Goal: Transaction & Acquisition: Purchase product/service

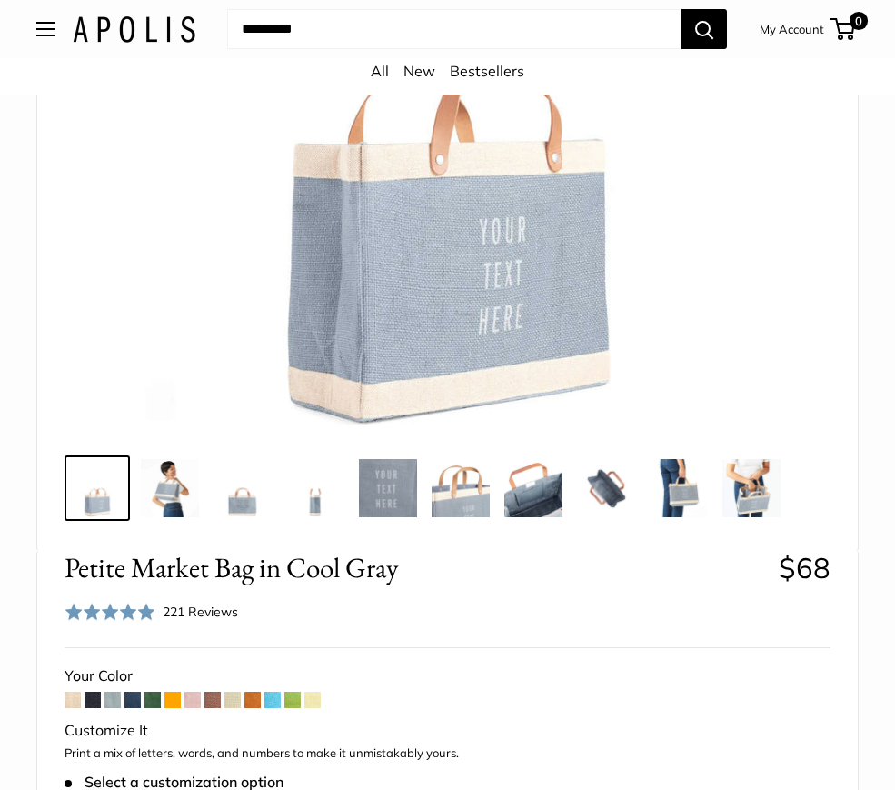
click at [275, 701] on span at bounding box center [273, 700] width 16 height 16
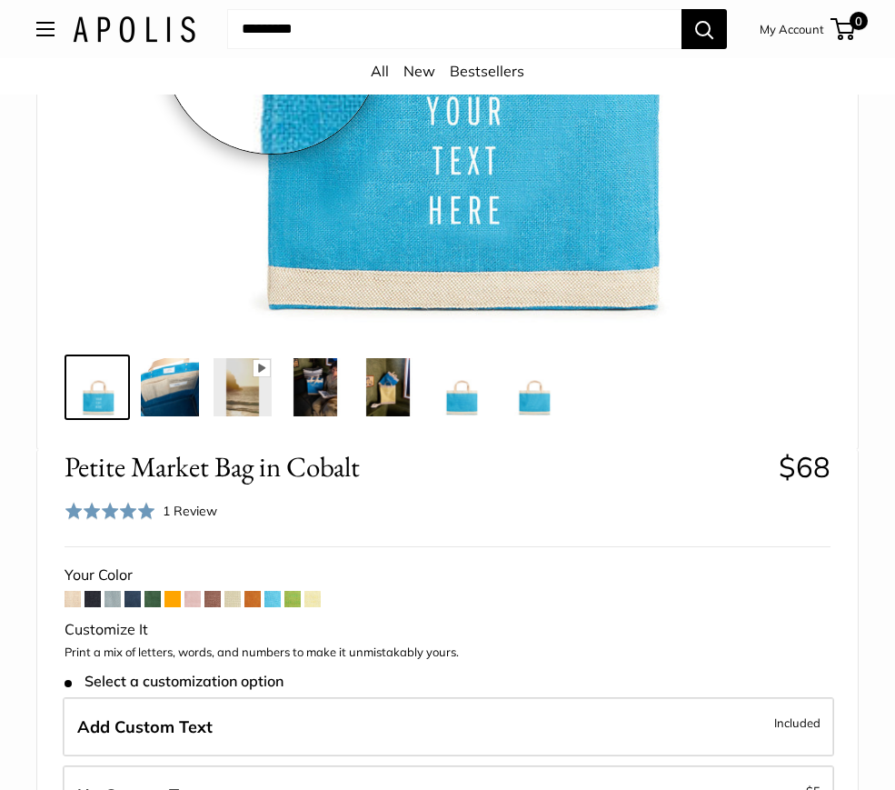
scroll to position [574, 0]
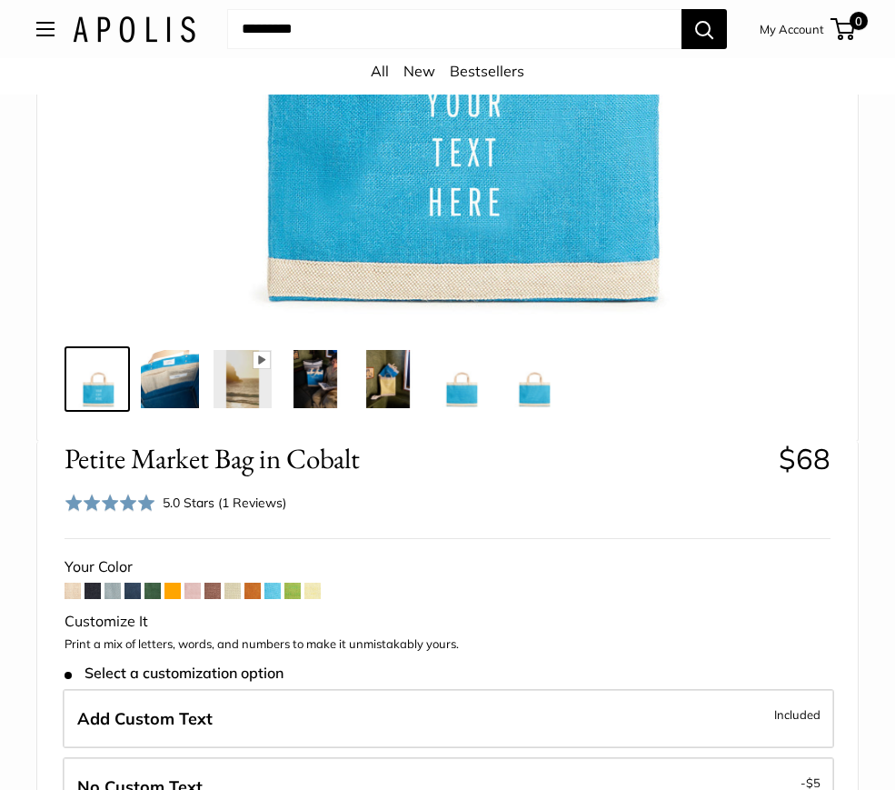
click at [113, 591] on span at bounding box center [113, 591] width 16 height 16
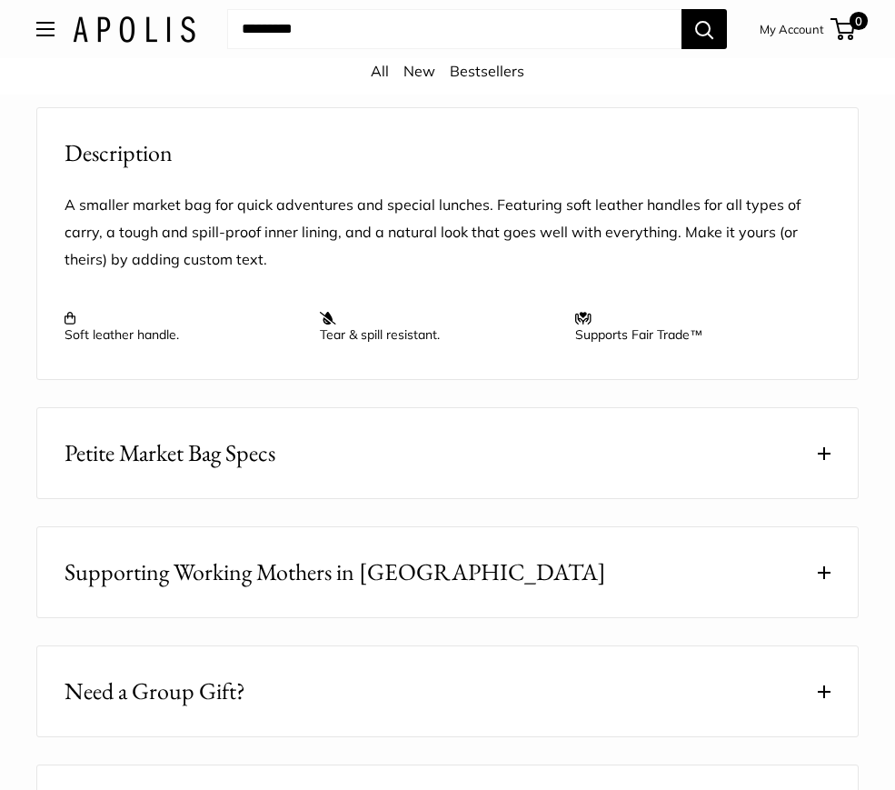
click at [253, 459] on span "Petite Market Bag Specs" at bounding box center [170, 452] width 211 height 35
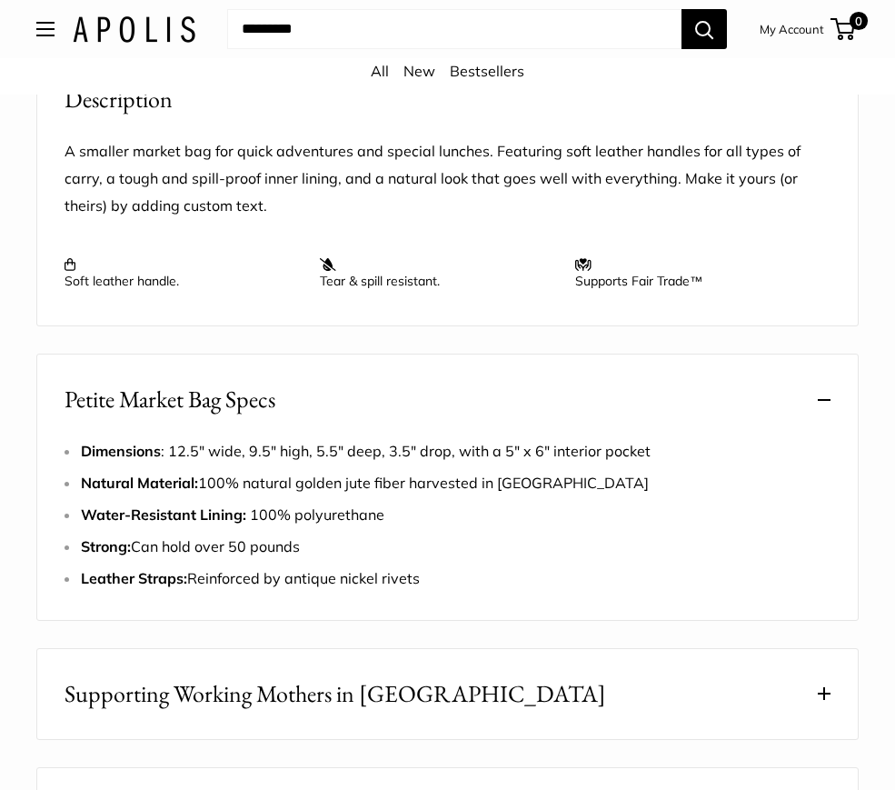
scroll to position [2030, 0]
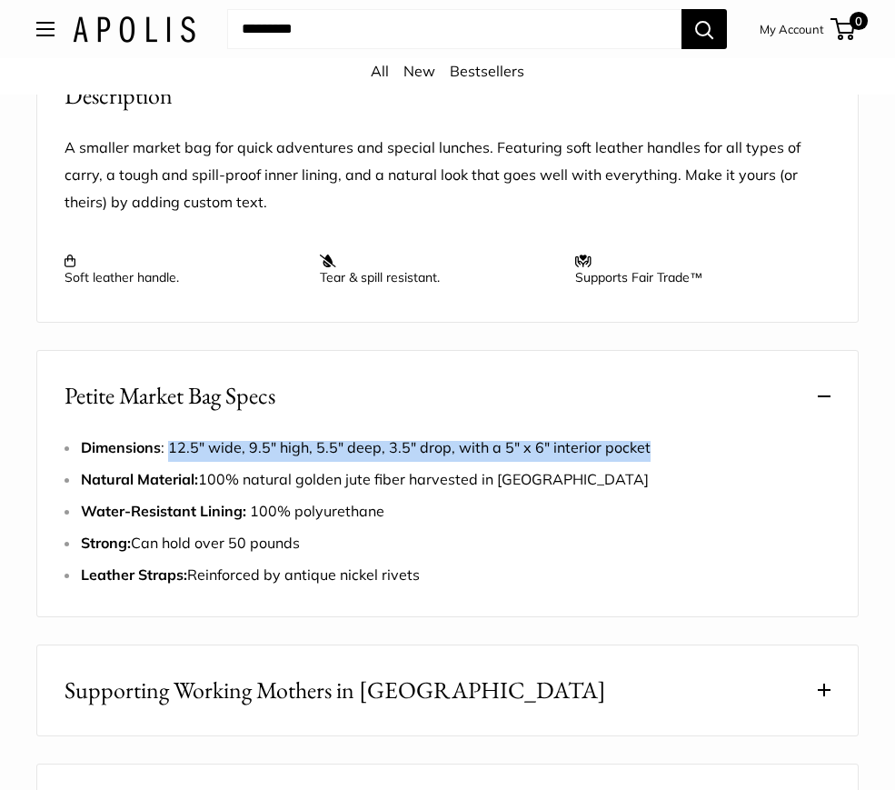
drag, startPoint x: 169, startPoint y: 459, endPoint x: 668, endPoint y: 461, distance: 499.1
click at [668, 461] on li "Dimensions : 12.5" wide, 9.5" high, 5.5" deep, 3.5" drop, with a 5" x 6" interi…" at bounding box center [456, 448] width 750 height 27
copy span "12.5" wide, 9.5" high, 5.5" deep, 3.5" drop, with a 5" x 6" interior pocket"
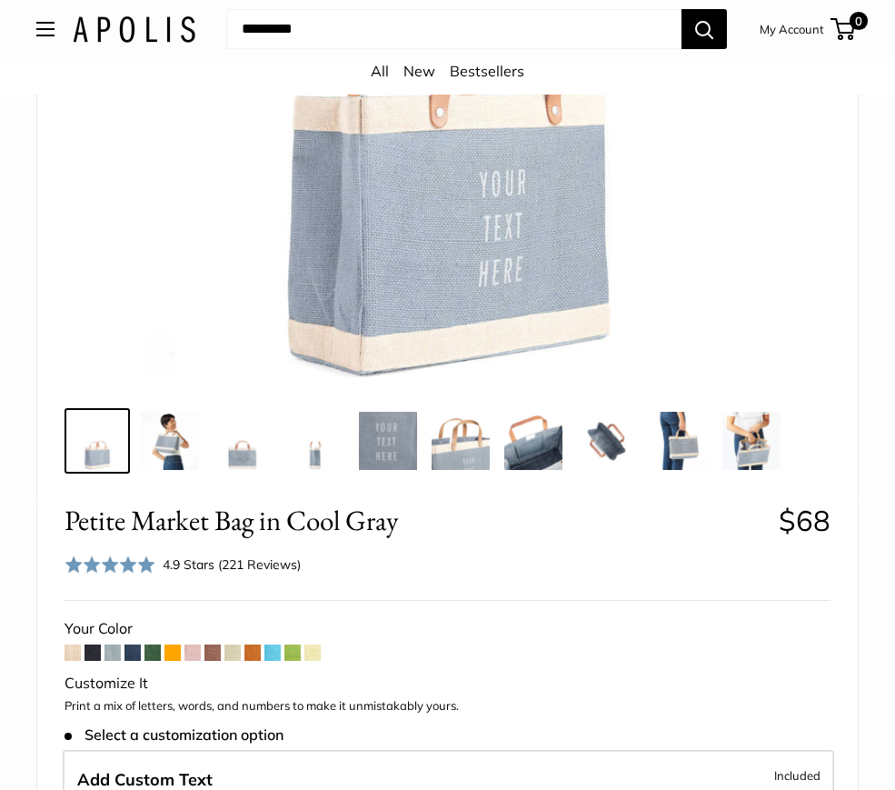
scroll to position [541, 0]
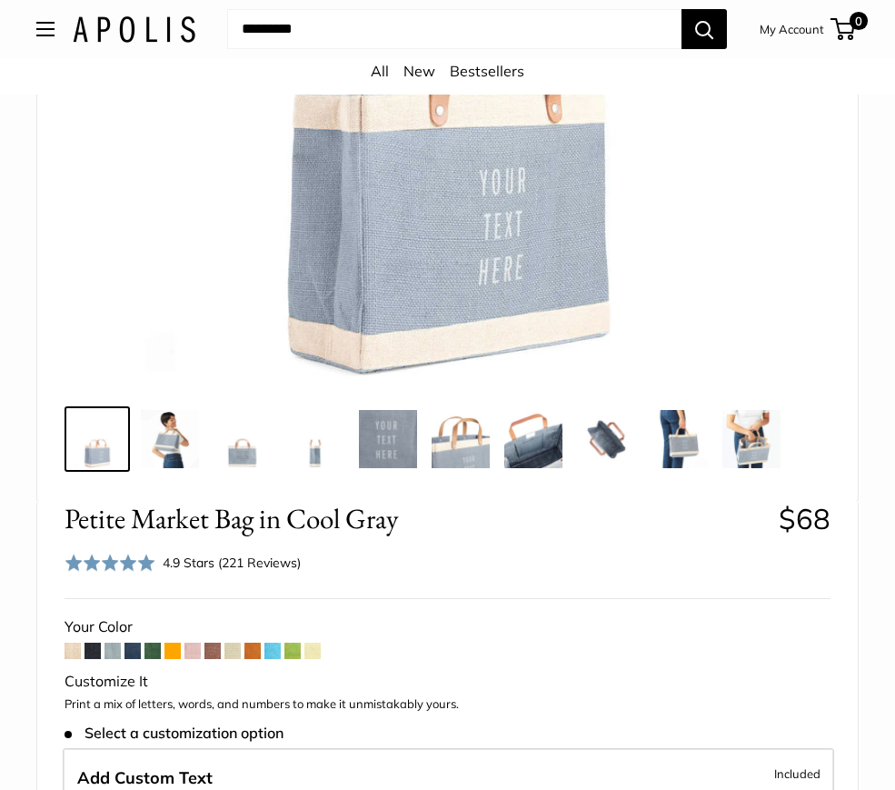
click at [679, 446] on img at bounding box center [679, 439] width 58 height 58
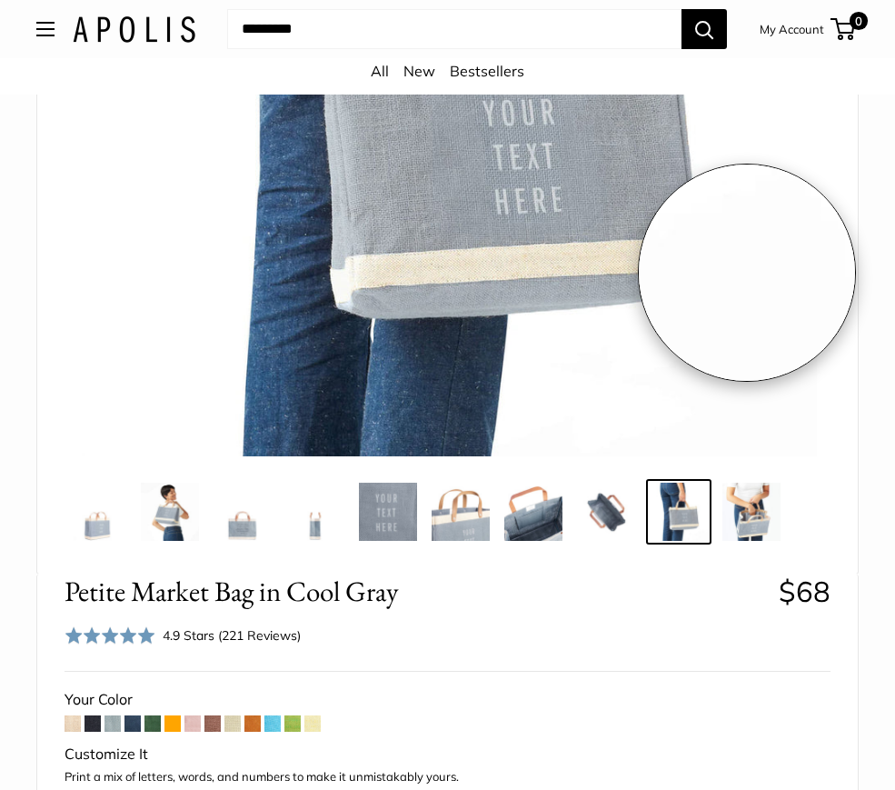
scroll to position [469, 0]
